Goal: Answer question/provide support: Share knowledge or assist other users

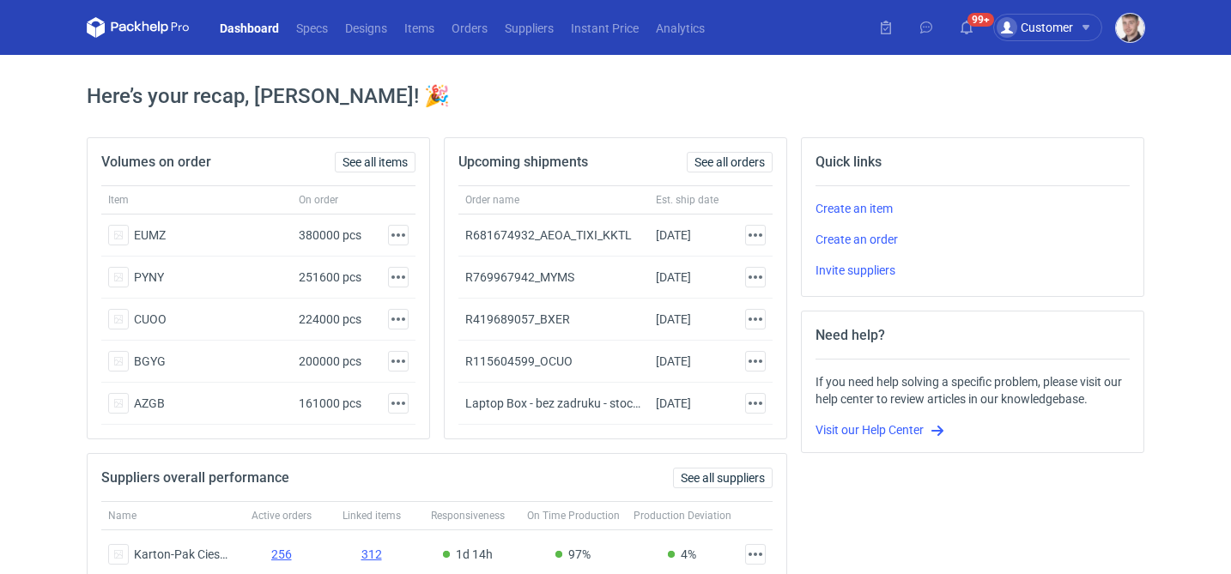
click at [1133, 33] on img "button" at bounding box center [1130, 28] width 28 height 28
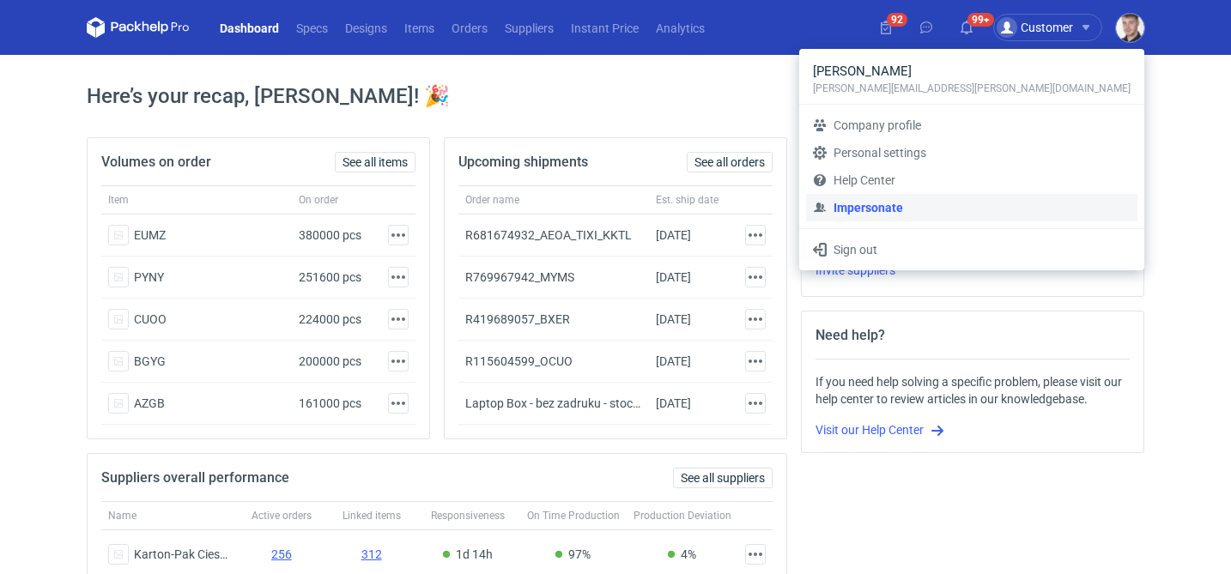
click at [987, 209] on link "Impersonate" at bounding box center [971, 207] width 331 height 27
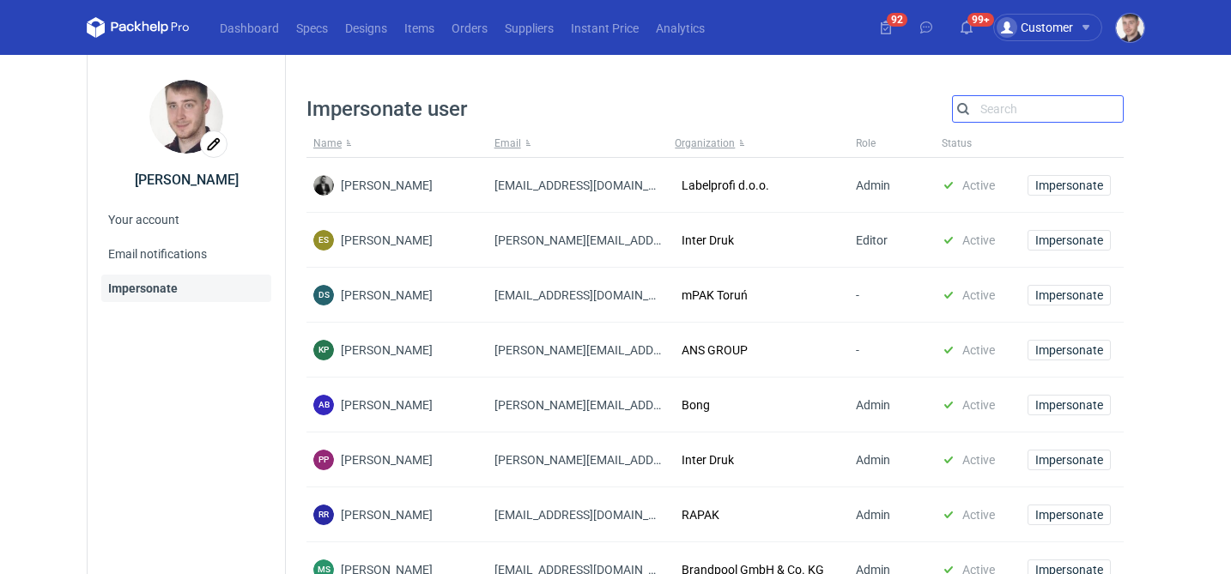
click at [1010, 110] on input "Search" at bounding box center [1038, 109] width 170 height 21
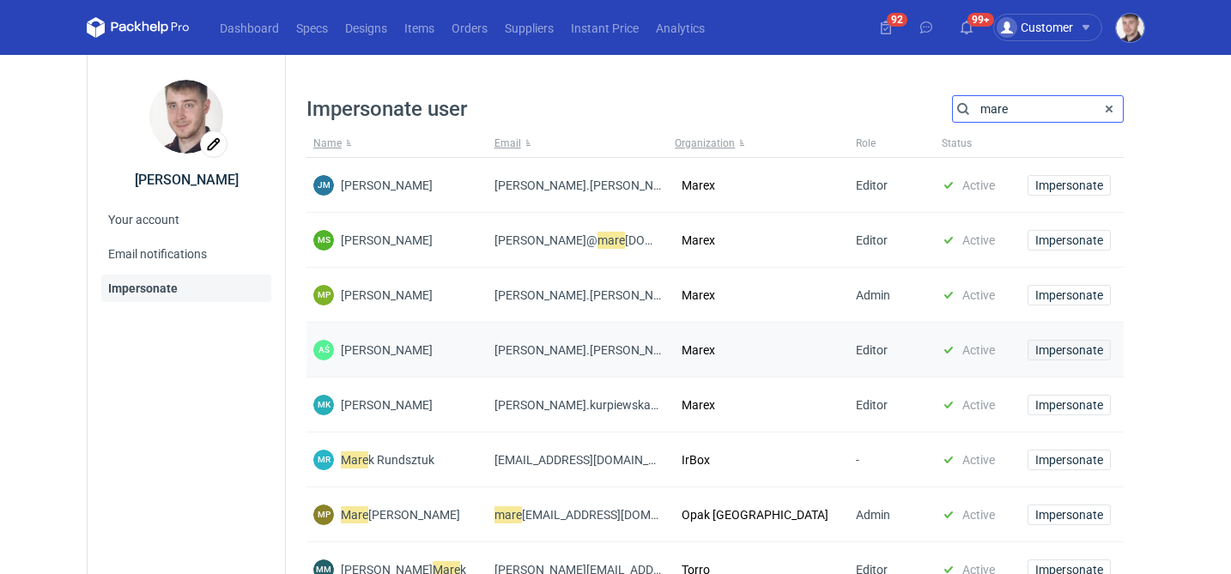
type input "mare"
click at [1049, 348] on span "Impersonate" at bounding box center [1069, 350] width 68 height 12
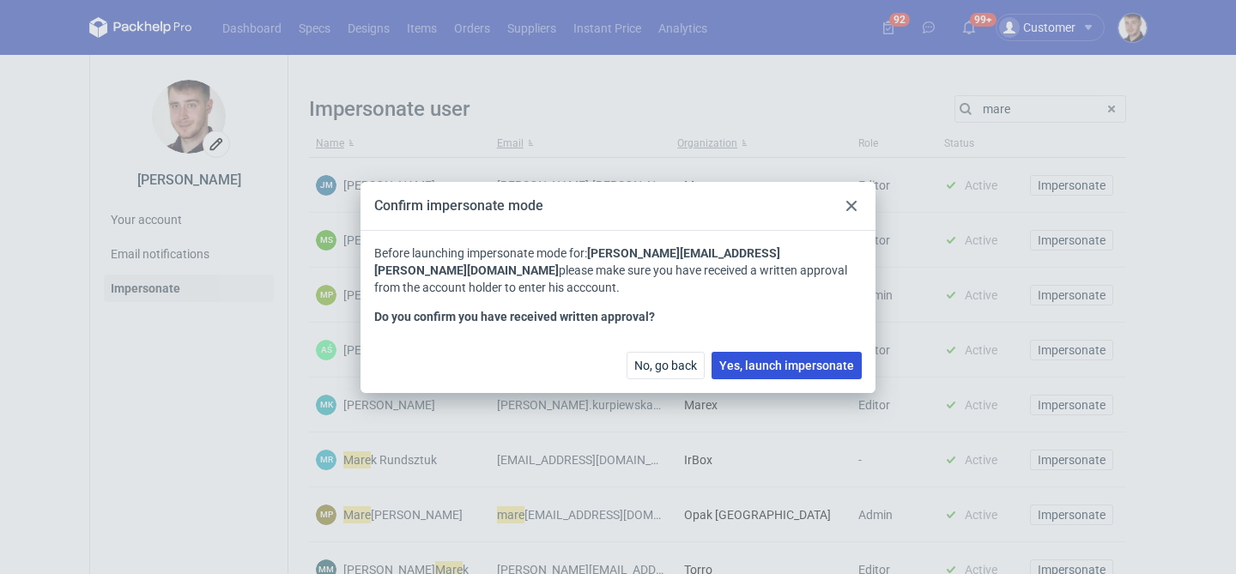
click at [777, 360] on span "Yes, launch impersonate" at bounding box center [786, 366] width 135 height 12
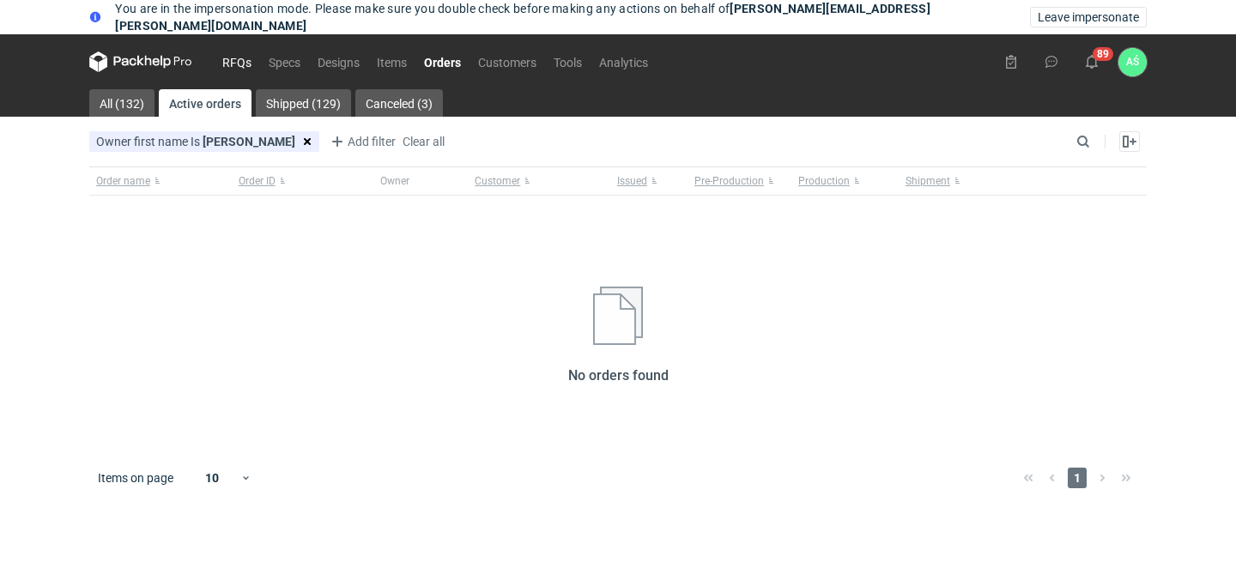
click at [239, 67] on link "RFQs" at bounding box center [237, 62] width 46 height 21
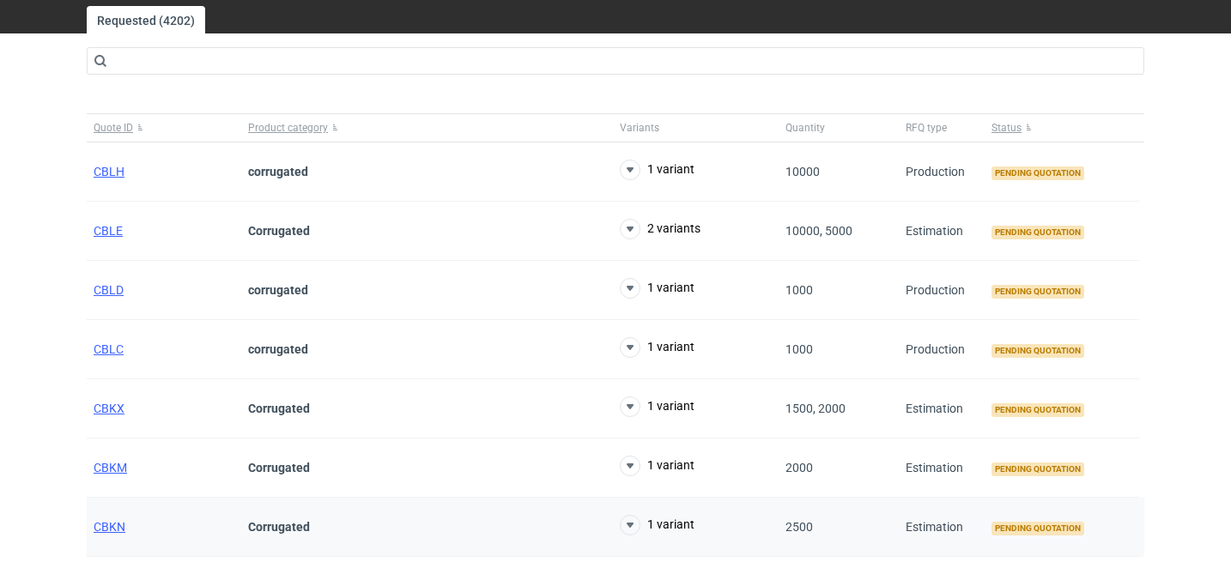
scroll to position [12, 0]
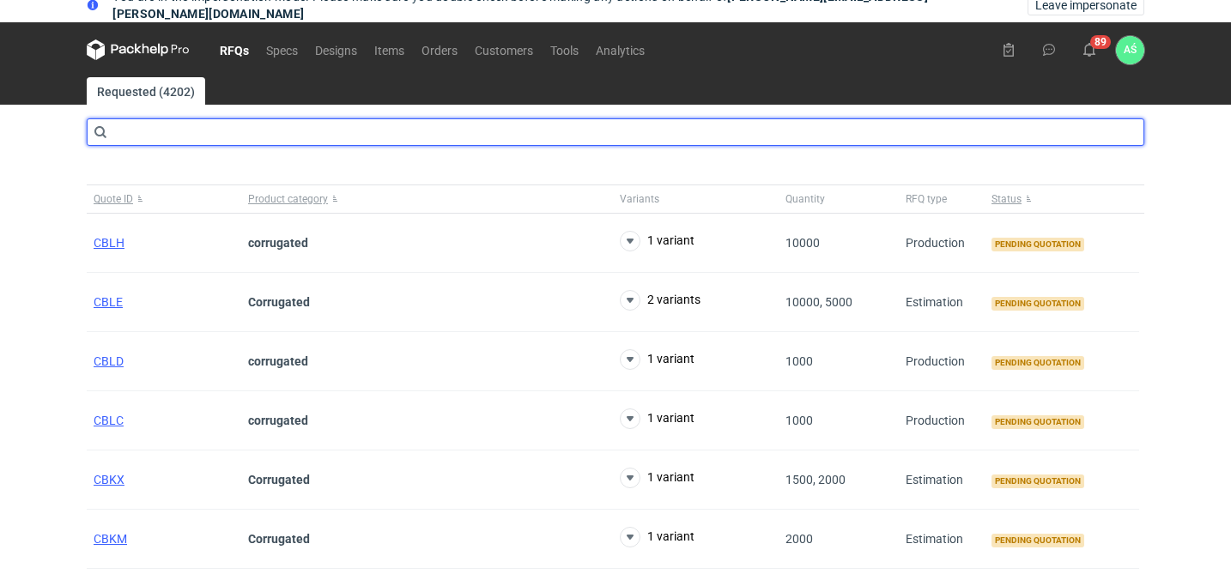
click at [916, 136] on input "text" at bounding box center [616, 131] width 1058 height 27
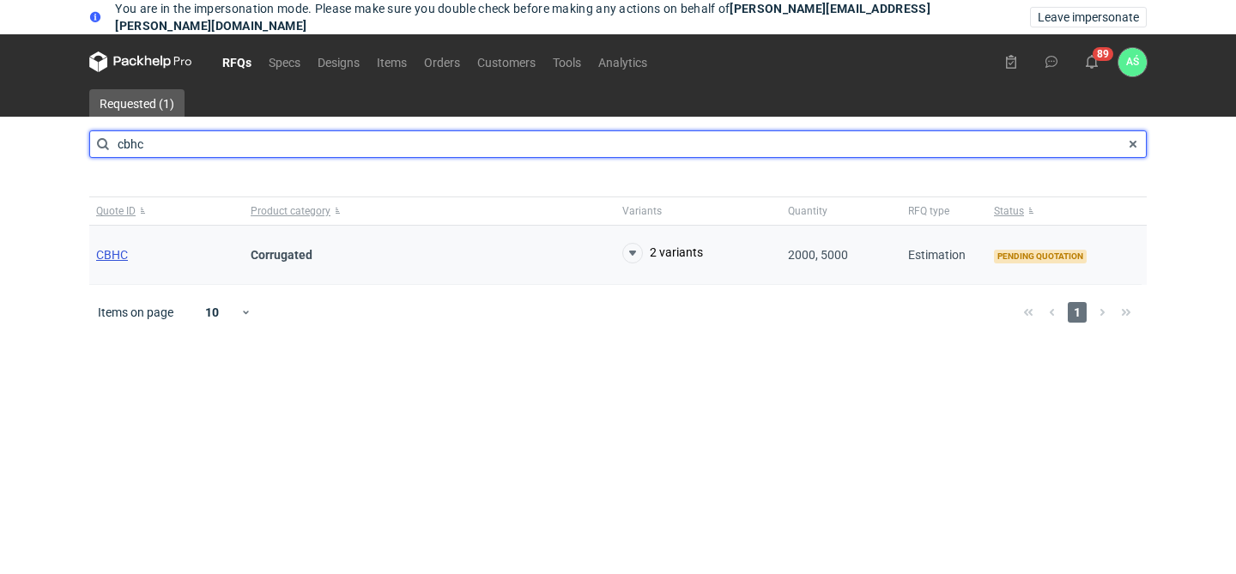
type input "cbhc"
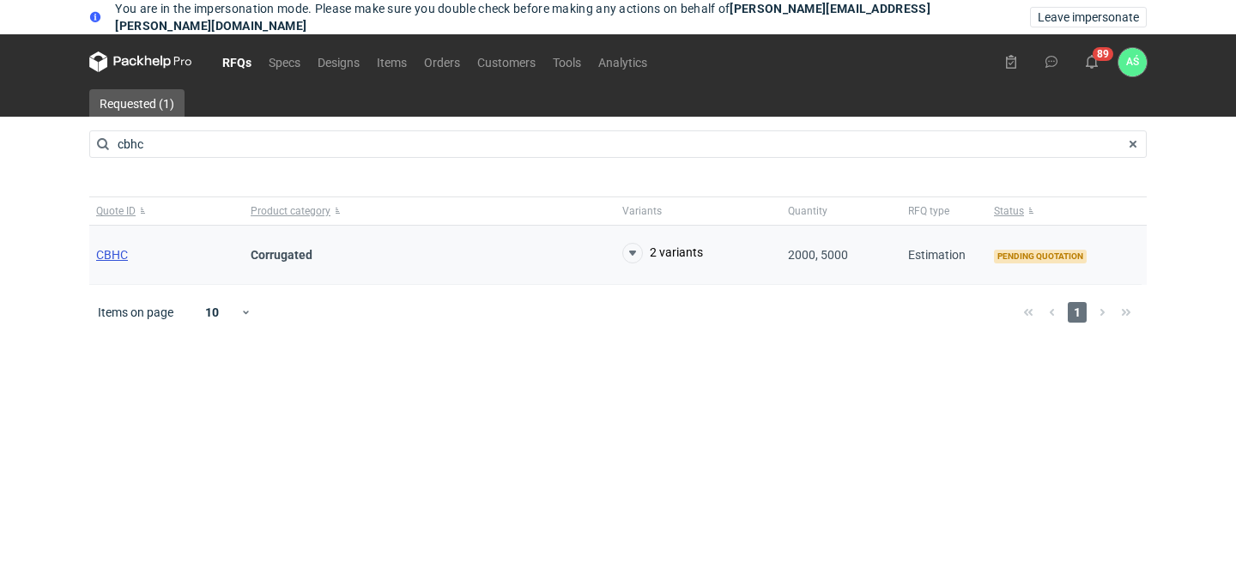
click at [116, 252] on span "CBHC" at bounding box center [112, 255] width 32 height 14
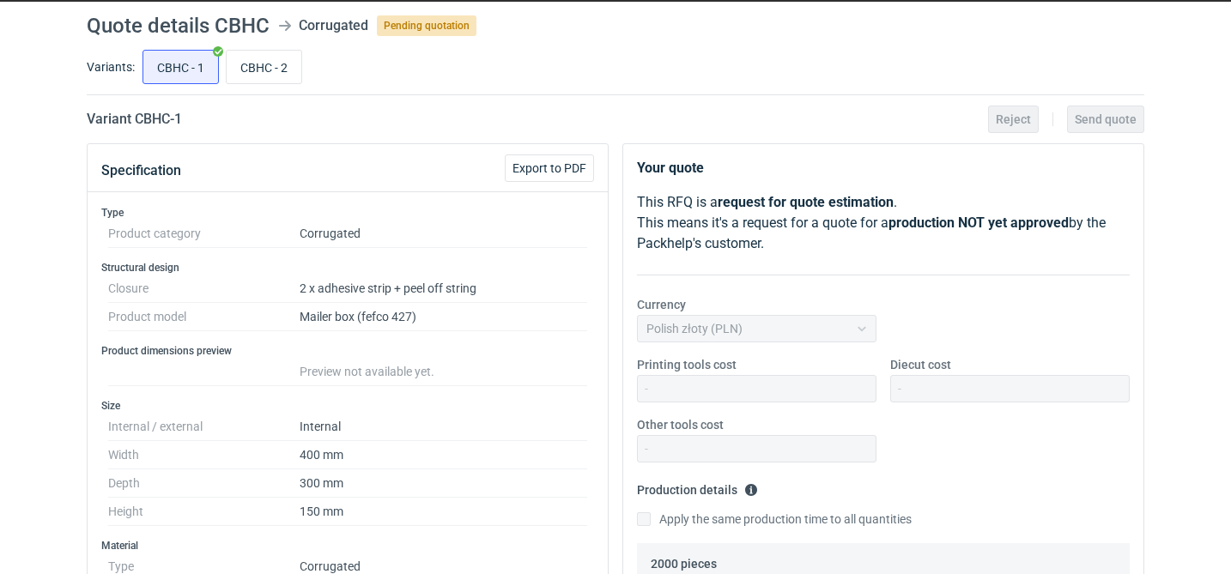
scroll to position [49, 0]
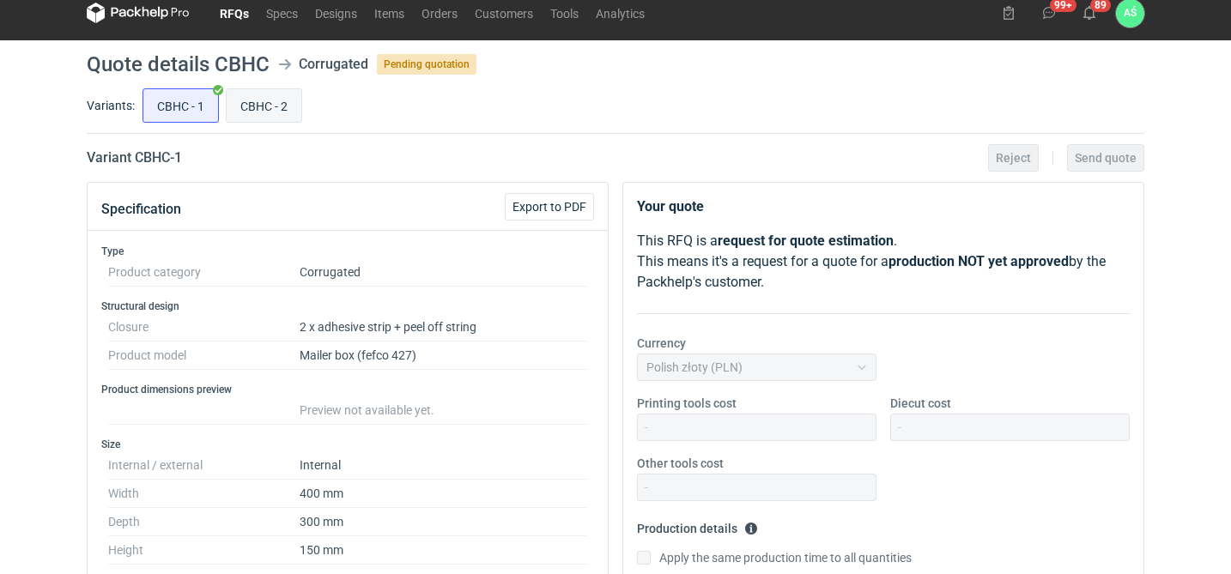
click at [295, 107] on input "CBHC - 2" at bounding box center [264, 105] width 75 height 33
radio input "true"
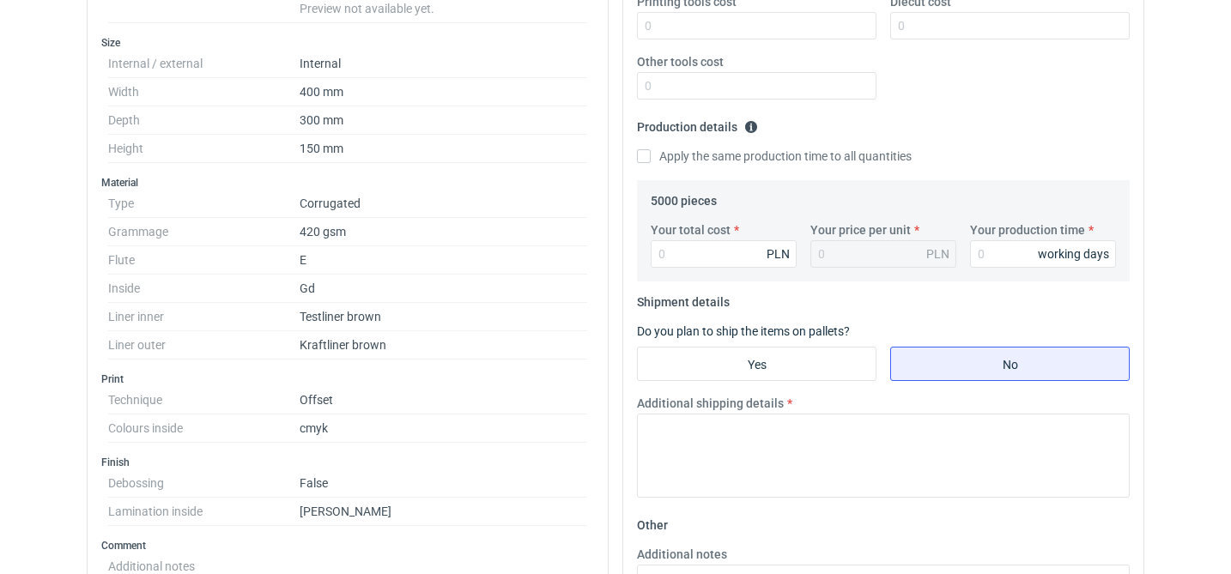
scroll to position [462, 0]
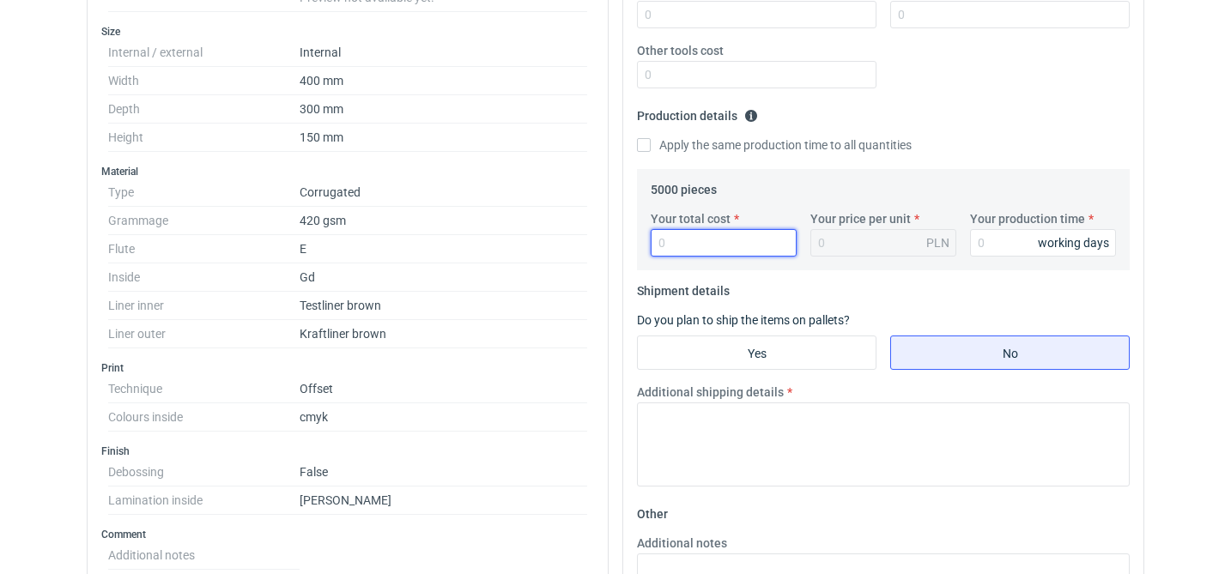
click at [732, 245] on input "Your total cost" at bounding box center [724, 242] width 146 height 27
type input "1"
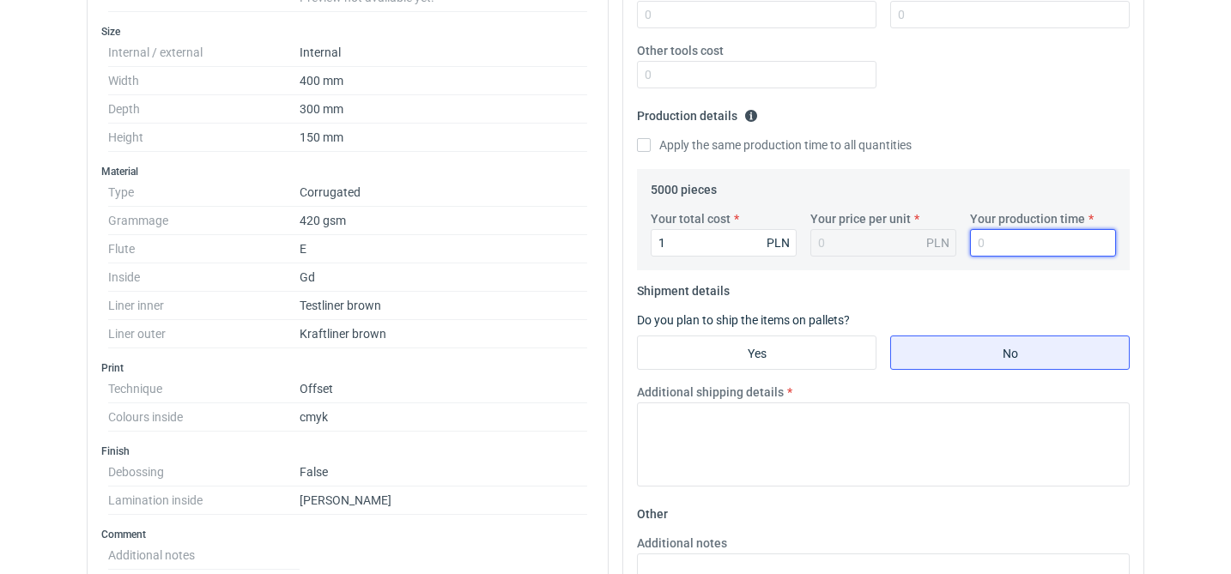
click at [1015, 240] on input "Your production time" at bounding box center [1043, 242] width 146 height 27
type input "1"
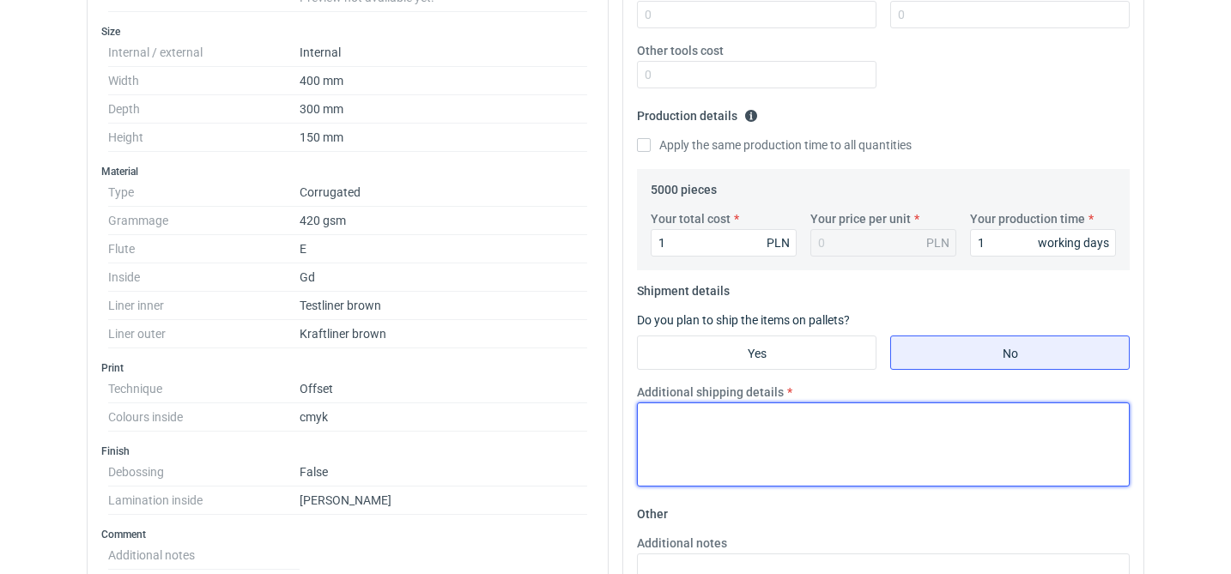
click at [822, 434] on textarea "Additional shipping details" at bounding box center [883, 445] width 493 height 84
type textarea "-"
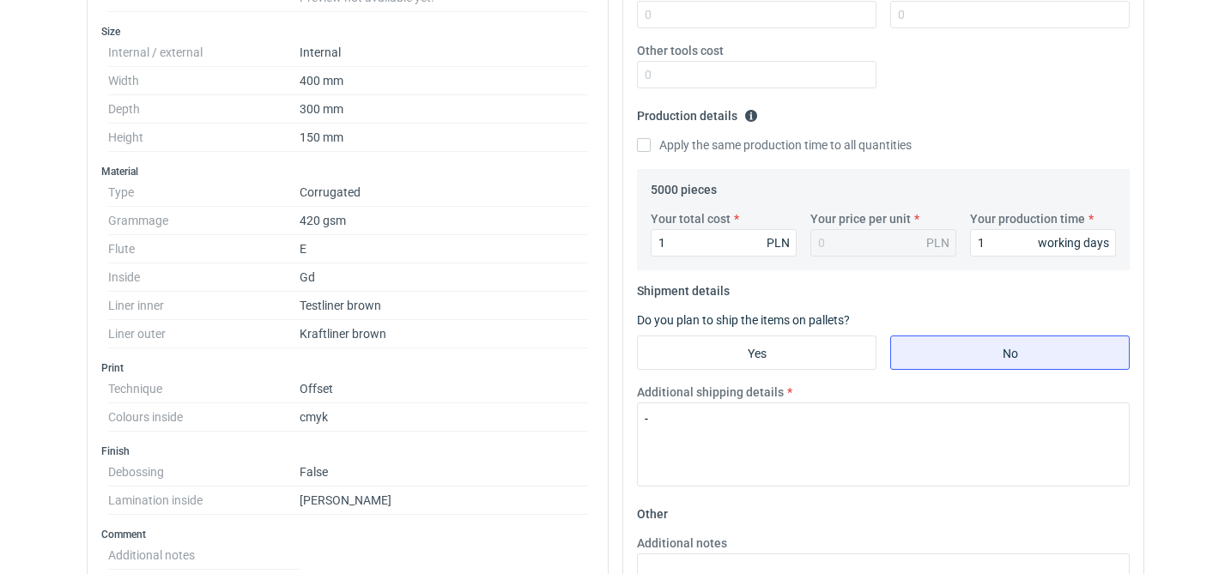
click at [975, 310] on fieldset "Shipment details Do you plan to ship the items on pallets? Yes No Additional sh…" at bounding box center [883, 388] width 493 height 223
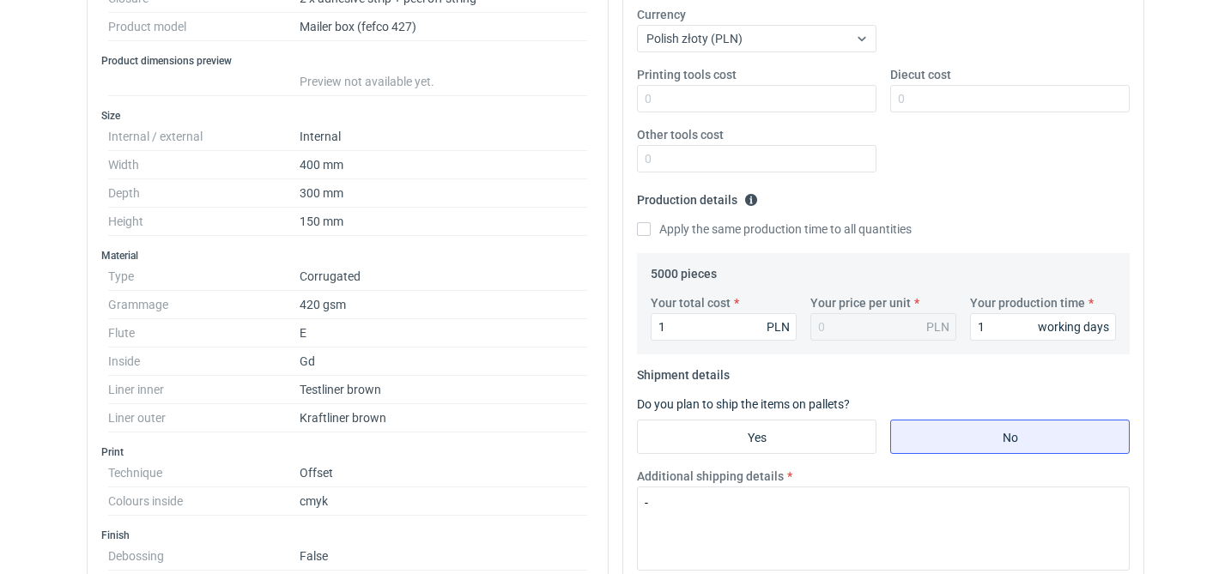
scroll to position [0, 0]
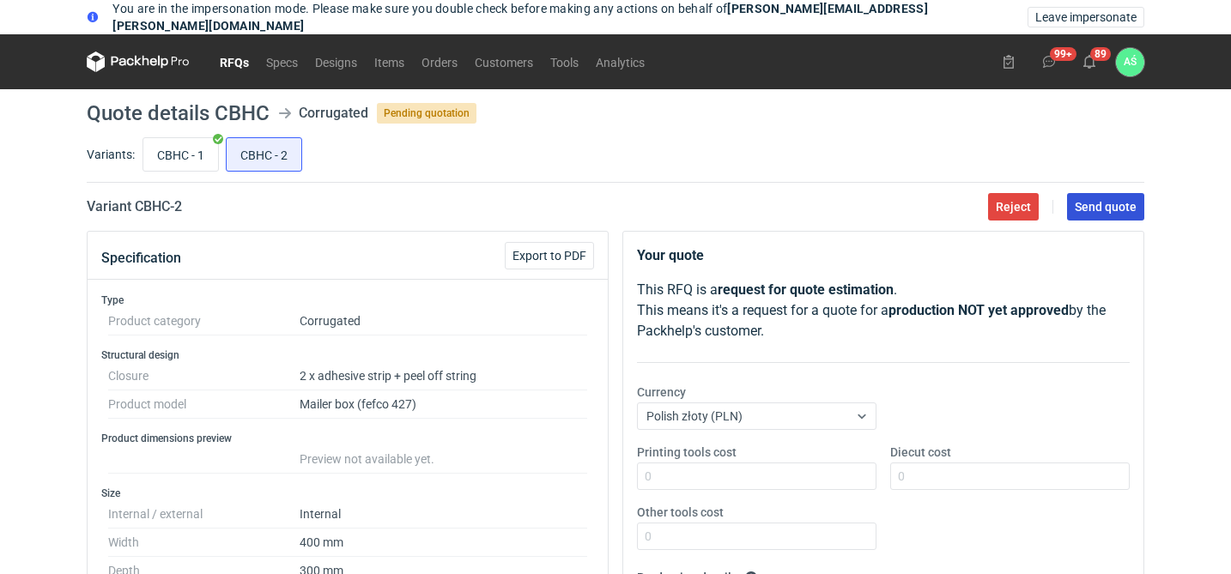
click at [1115, 198] on button "Send quote" at bounding box center [1105, 206] width 77 height 27
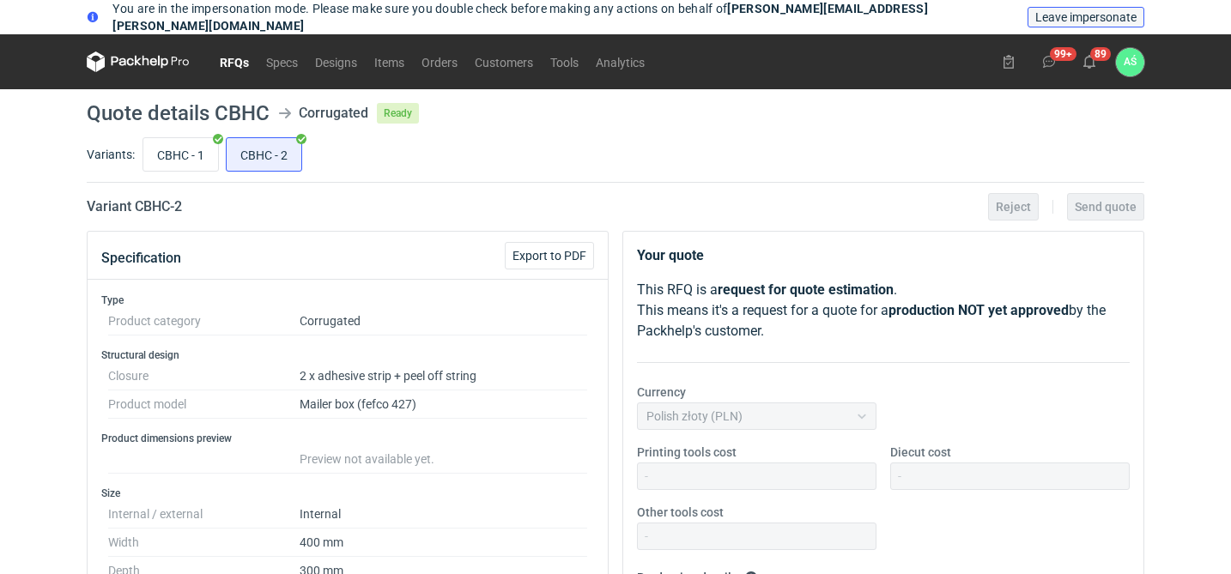
click at [1098, 17] on span "Leave impersonate" at bounding box center [1085, 17] width 101 height 12
